Goal: Navigation & Orientation: Find specific page/section

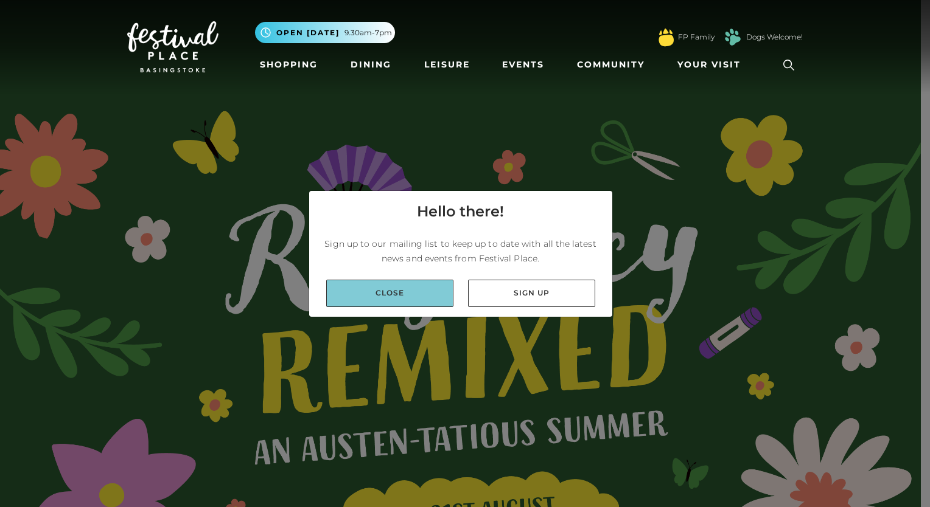
click at [415, 293] on link "Close" at bounding box center [389, 293] width 127 height 27
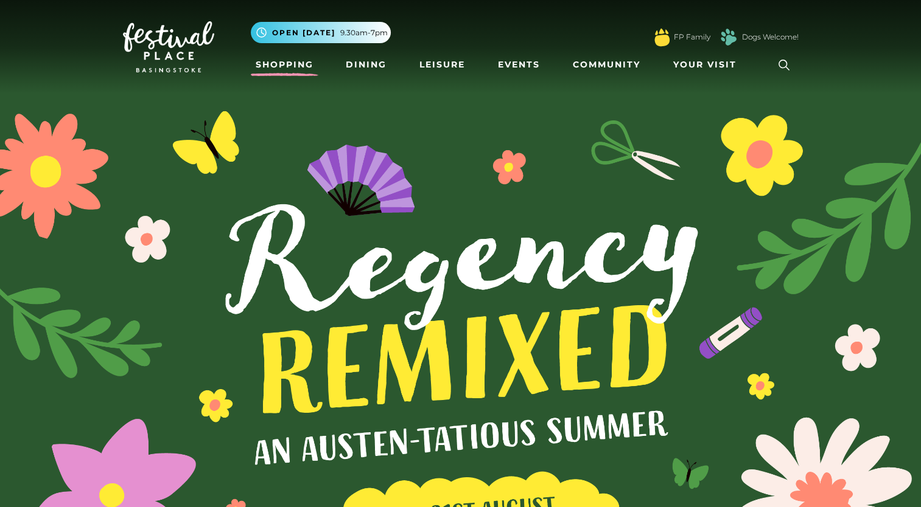
click at [287, 68] on link "Shopping" at bounding box center [285, 65] width 68 height 23
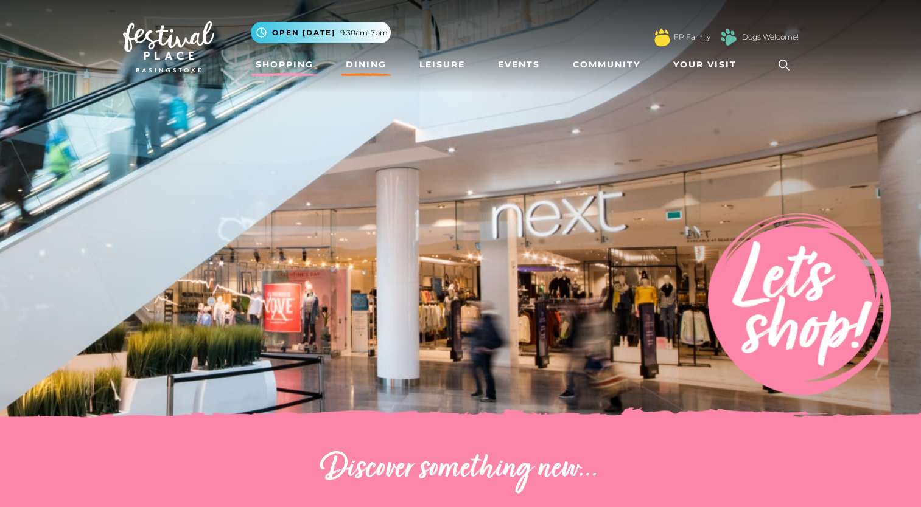
click at [353, 63] on link "Dining" at bounding box center [366, 65] width 50 height 23
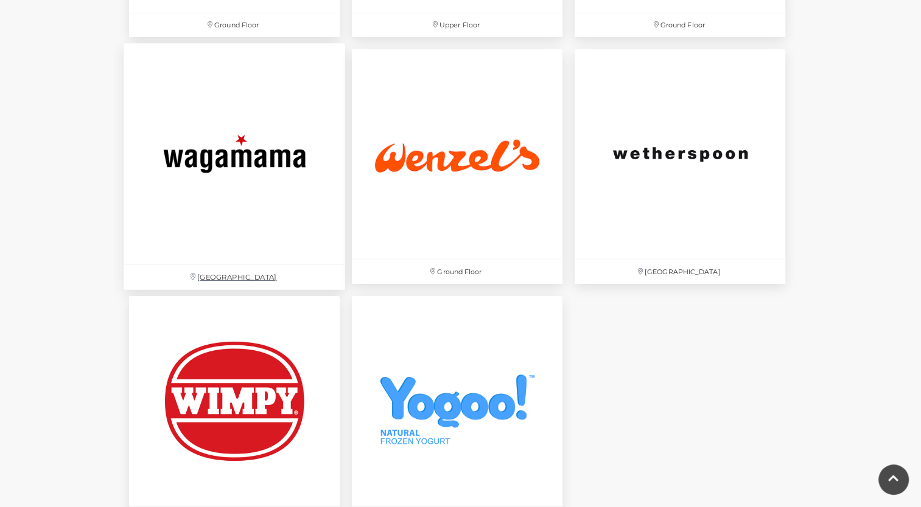
scroll to position [3971, 0]
